Goal: Navigation & Orientation: Find specific page/section

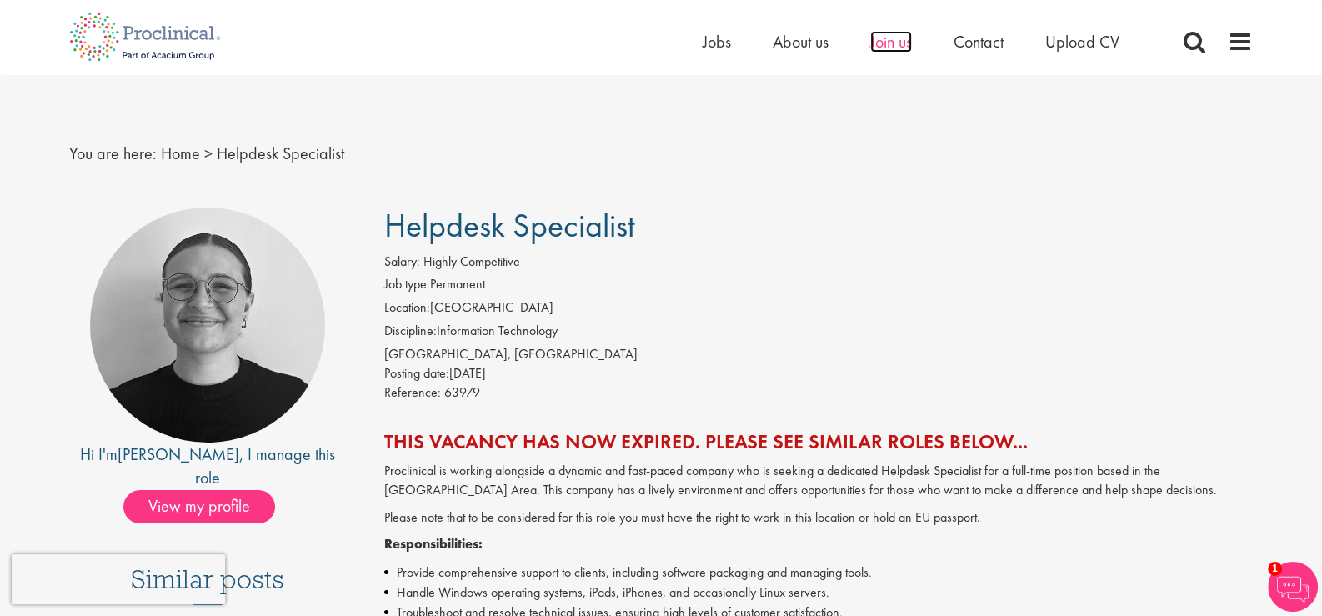
click at [883, 49] on span "Join us" at bounding box center [891, 42] width 42 height 22
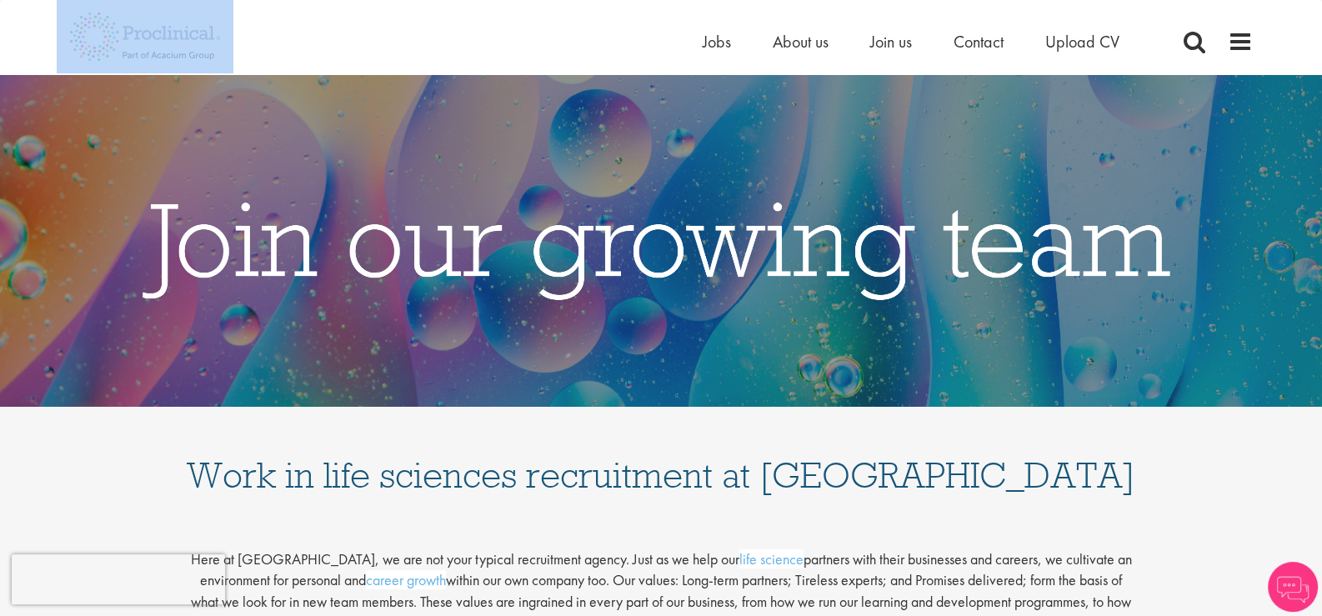
drag, startPoint x: 243, startPoint y: 15, endPoint x: 139, endPoint y: 53, distance: 110.8
click at [139, 53] on div "Home Jobs About us Join us Contact Upload CV" at bounding box center [655, 31] width 1196 height 63
click at [268, 44] on div "Home Jobs About us Join us Contact Upload CV" at bounding box center [655, 31] width 1196 height 63
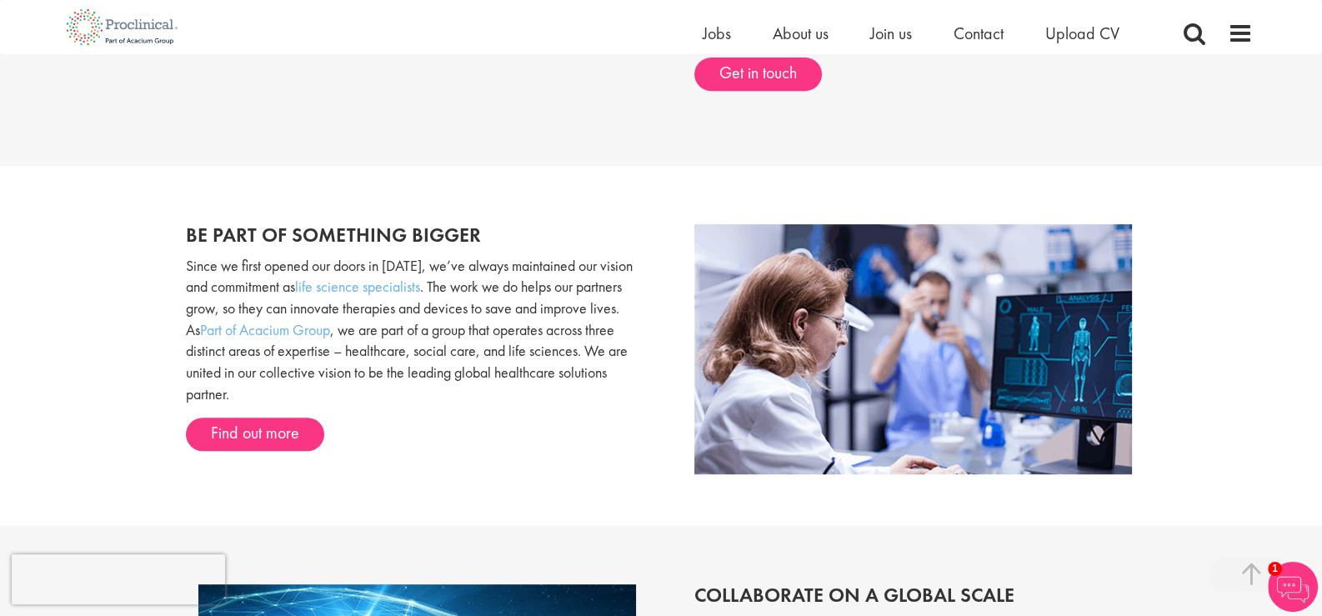
scroll to position [1167, 0]
